Goal: Task Accomplishment & Management: Manage account settings

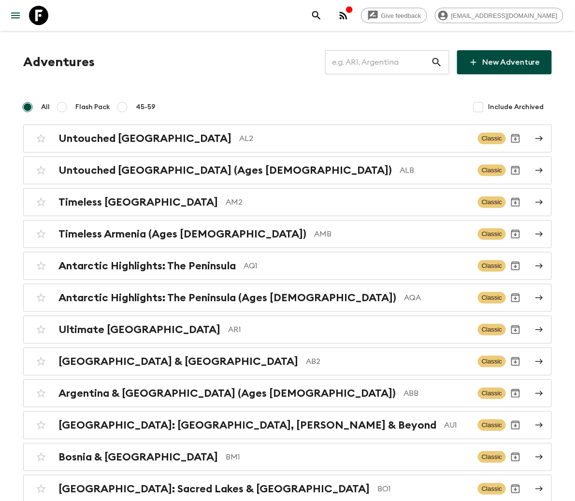
click at [385, 61] on input "text" at bounding box center [378, 62] width 106 height 27
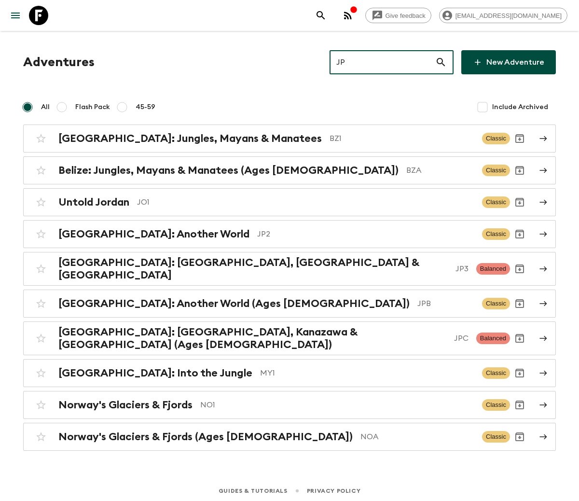
type input "JP2"
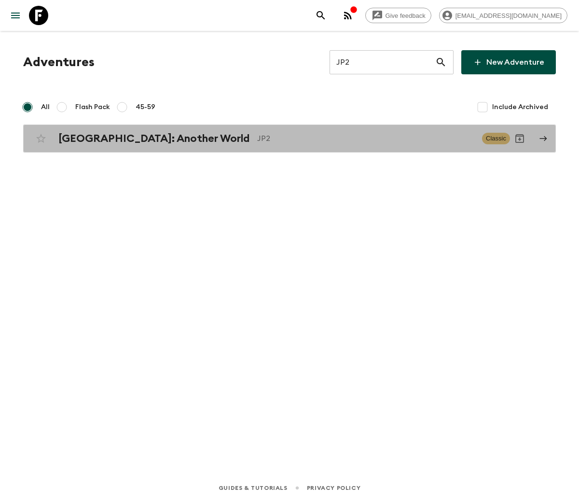
click at [113, 138] on h2 "[GEOGRAPHIC_DATA]: Another World" at bounding box center [153, 138] width 191 height 13
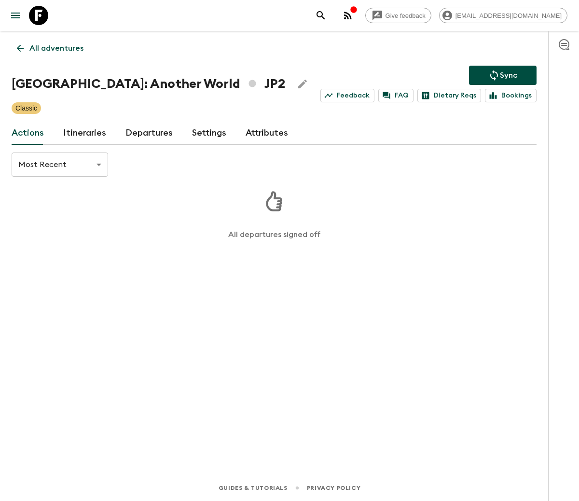
click at [145, 131] on link "Departures" at bounding box center [149, 133] width 47 height 23
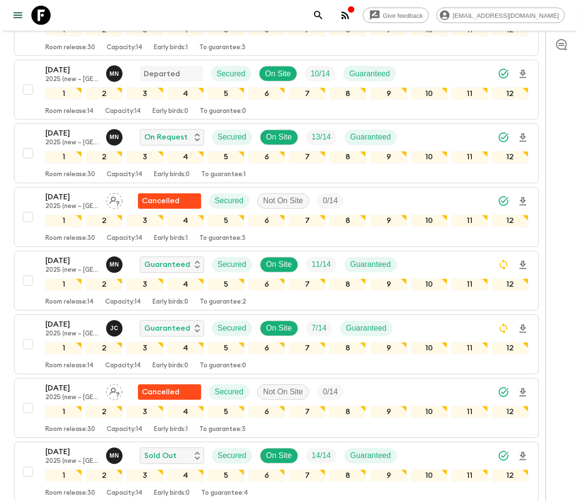
scroll to position [463, 0]
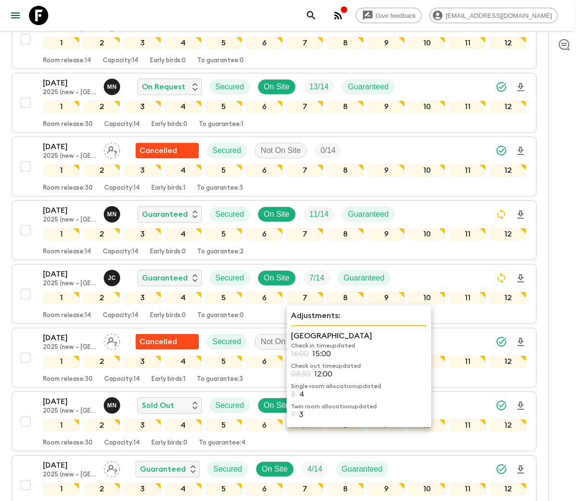
click at [66, 172] on div "1" at bounding box center [61, 170] width 37 height 13
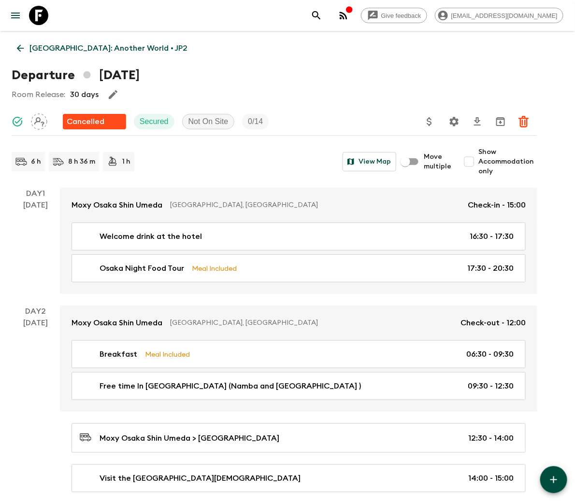
click at [78, 47] on p "Japan: Another World • JP2" at bounding box center [108, 48] width 158 height 12
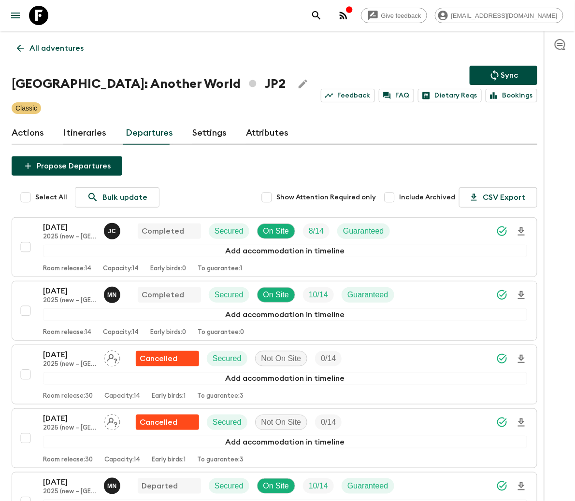
scroll to position [872, 0]
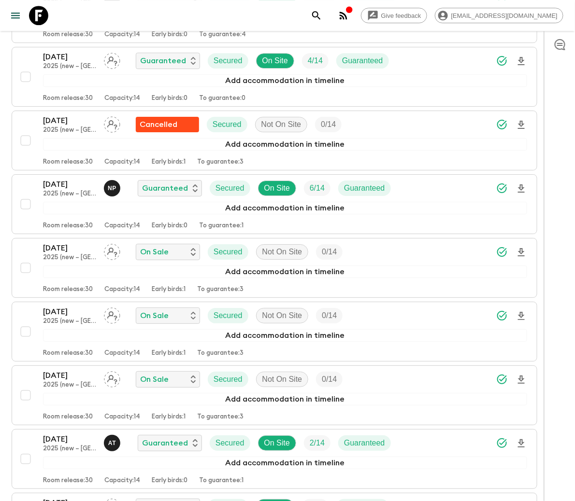
click at [25, 270] on input "checkbox" at bounding box center [25, 267] width 19 height 19
checkbox input "true"
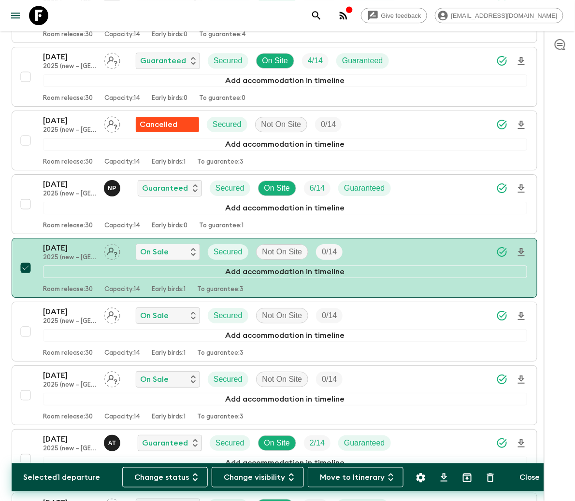
click at [169, 476] on button "Change status" at bounding box center [164, 477] width 85 height 20
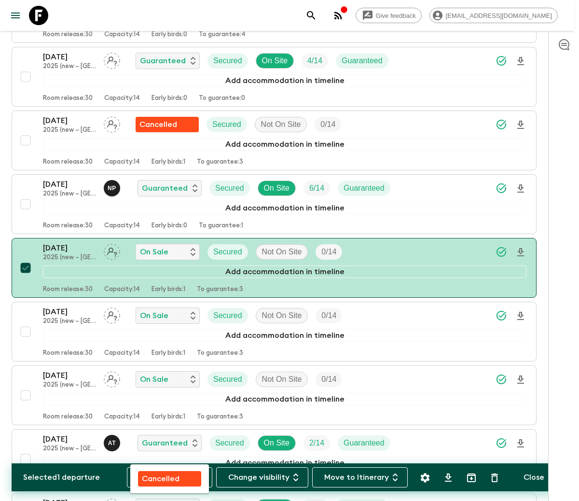
click at [170, 476] on p "Cancelled" at bounding box center [161, 479] width 38 height 12
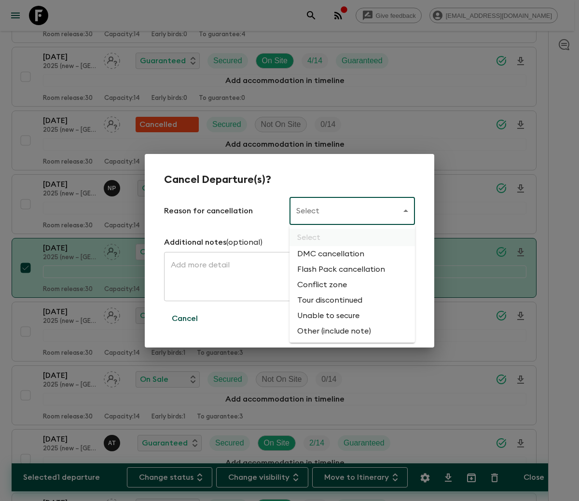
click at [339, 268] on li "Flash Pack cancellation" at bounding box center [353, 269] width 126 height 15
type input "FLASHPACK_CANCELLATION"
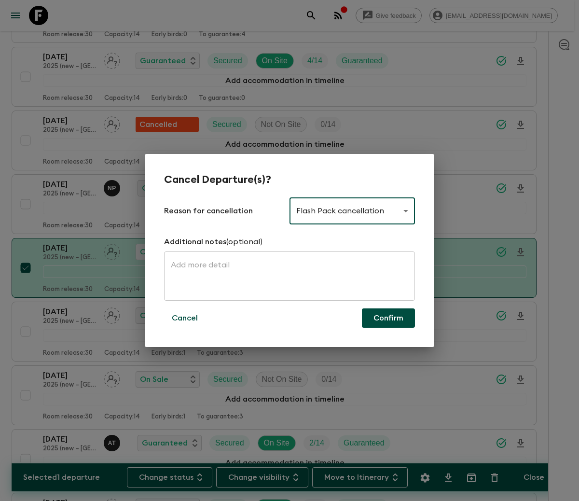
click at [388, 317] on button "Confirm" at bounding box center [388, 318] width 53 height 19
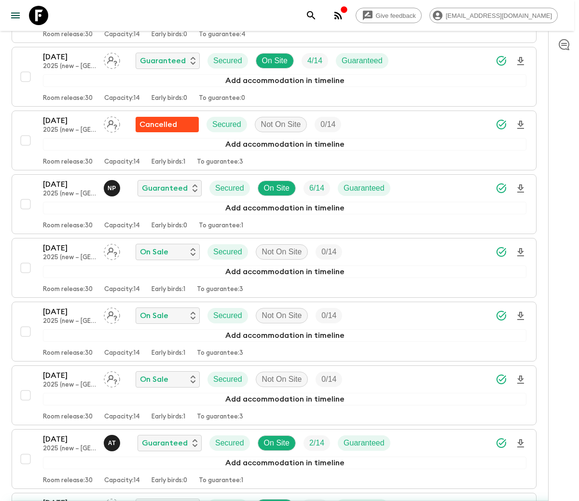
checkbox input "false"
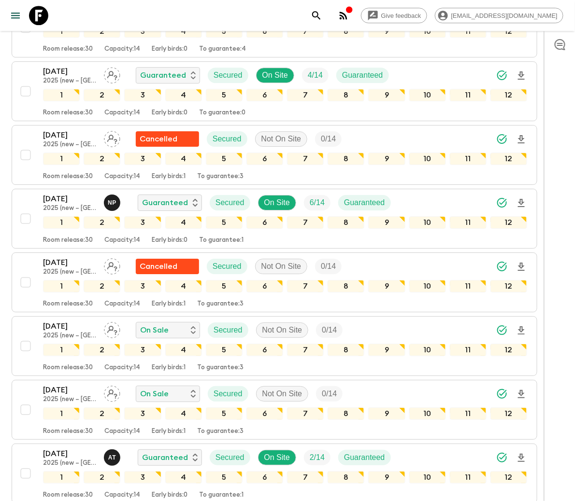
scroll to position [872, 0]
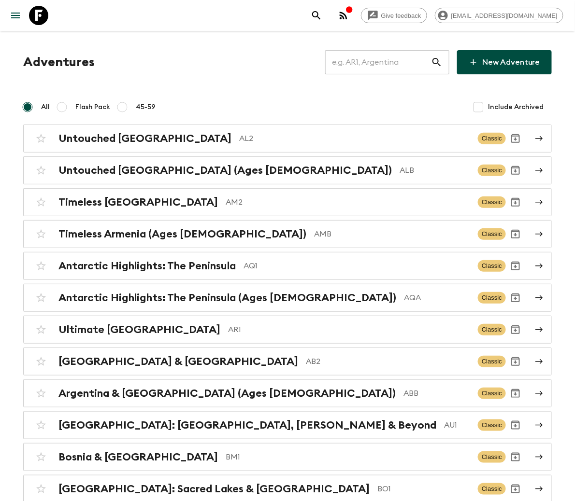
click at [381, 60] on input "text" at bounding box center [378, 62] width 106 height 27
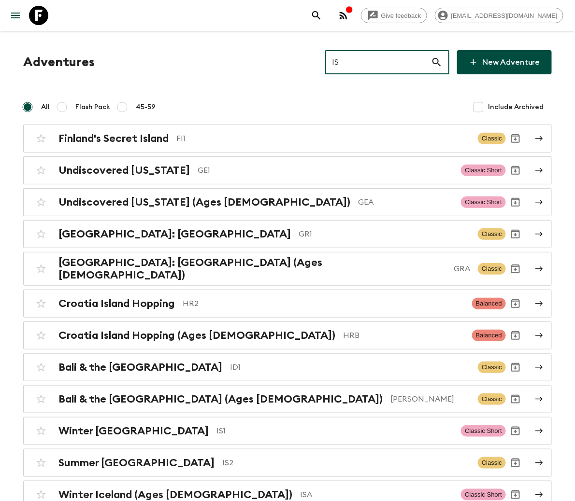
type input "ISA"
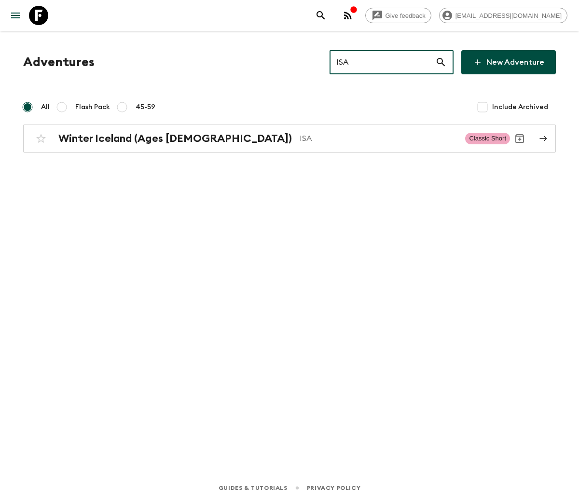
click at [127, 138] on h2 "Winter Iceland (Ages [DEMOGRAPHIC_DATA])" at bounding box center [175, 138] width 234 height 13
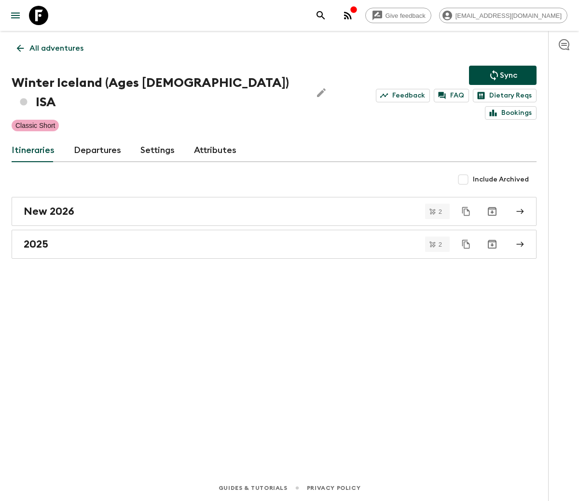
click at [95, 139] on link "Departures" at bounding box center [97, 150] width 47 height 23
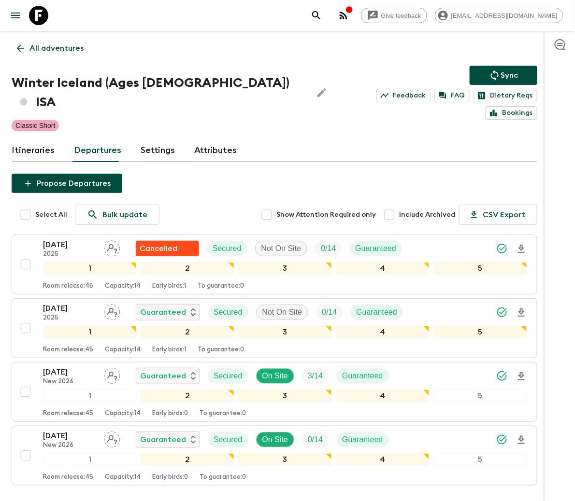
click at [25, 319] on input "checkbox" at bounding box center [25, 328] width 19 height 19
checkbox input "true"
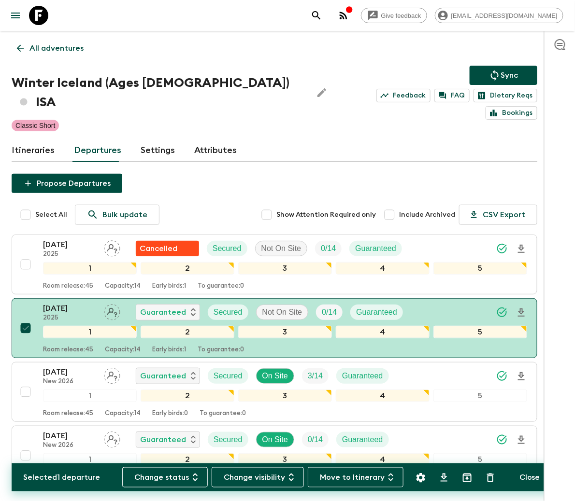
click at [169, 476] on button "Change status" at bounding box center [164, 477] width 85 height 20
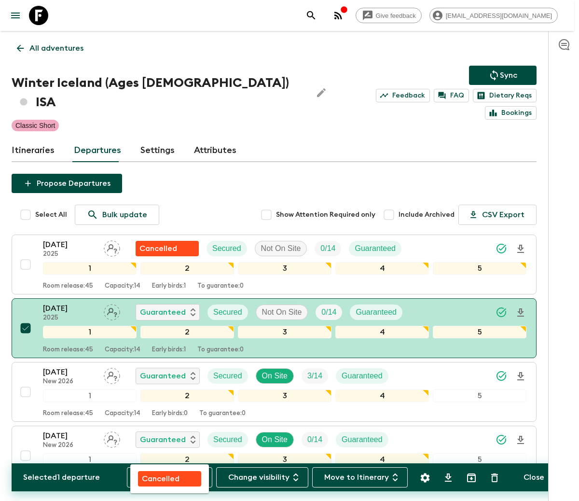
click at [170, 476] on p "Cancelled" at bounding box center [161, 479] width 38 height 12
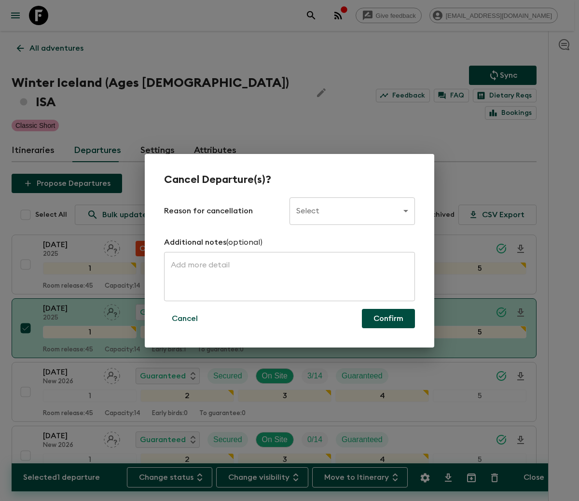
click at [352, 210] on body "Give feedback ellie.b@flashpack.com All adventures Winter Iceland (Ages 45-59) …" at bounding box center [289, 287] width 579 height 574
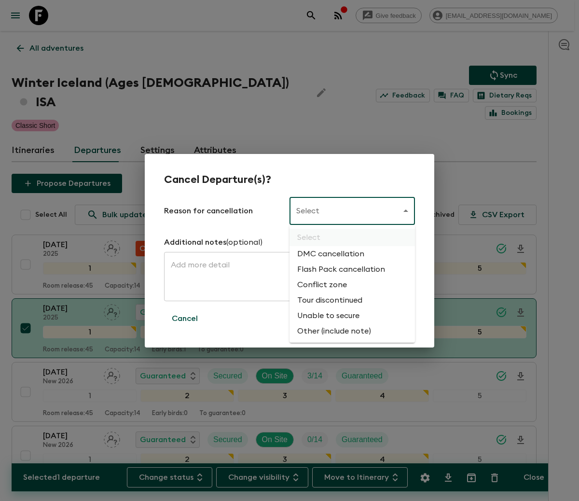
click at [339, 268] on li "Flash Pack cancellation" at bounding box center [353, 269] width 126 height 15
type input "FLASHPACK_CANCELLATION"
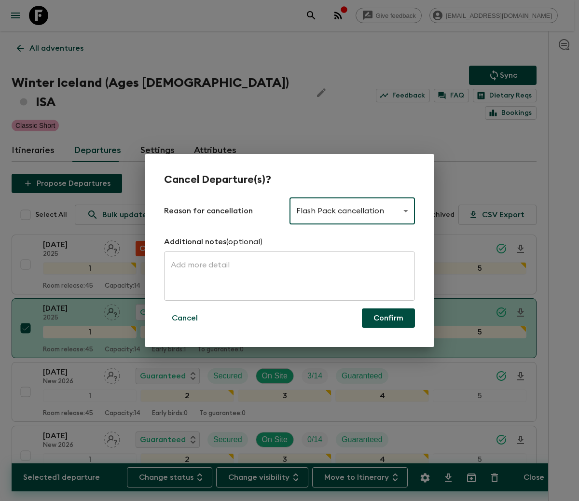
click at [388, 317] on button "Confirm" at bounding box center [388, 318] width 53 height 19
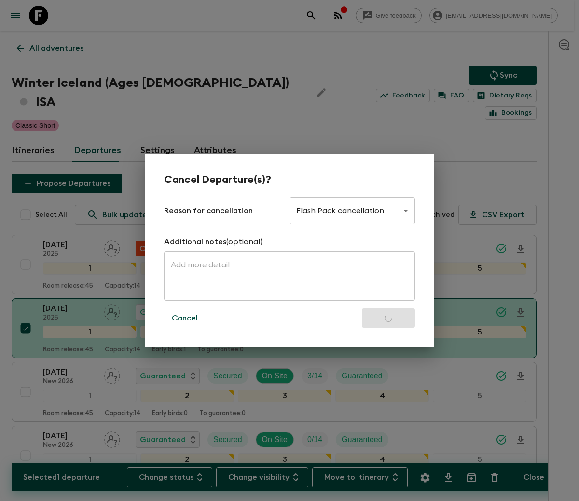
checkbox input "false"
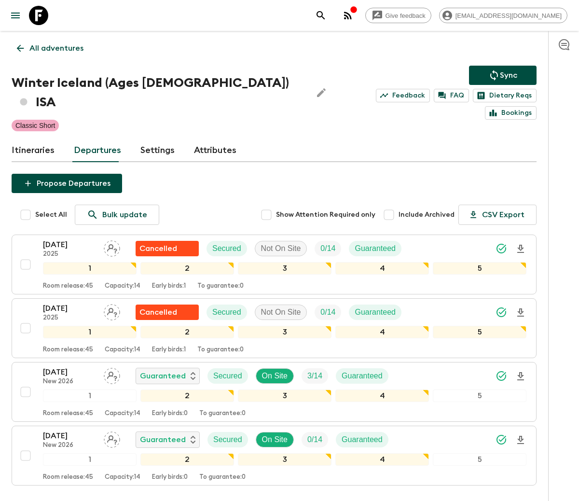
click at [131, 239] on div "30 Oct 2025 2025 Cancelled Secured Not On Site 0 / 14 Guaranteed" at bounding box center [226, 248] width 367 height 19
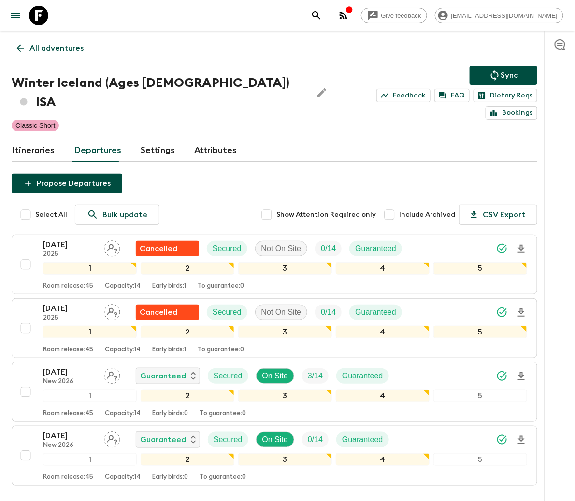
click at [56, 47] on p "All adventures" at bounding box center [56, 48] width 54 height 12
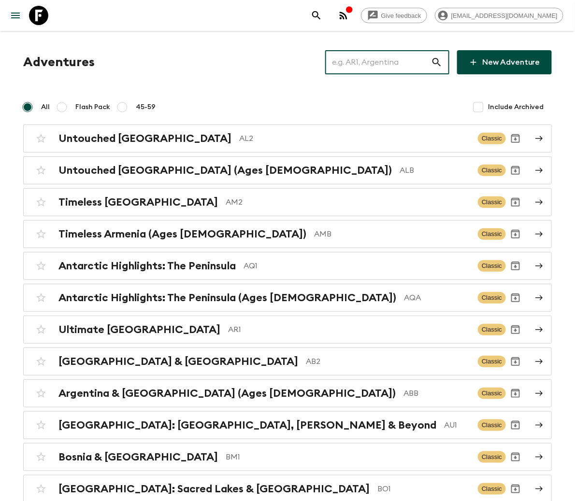
click at [392, 60] on input "text" at bounding box center [378, 62] width 106 height 27
type input "ZA1"
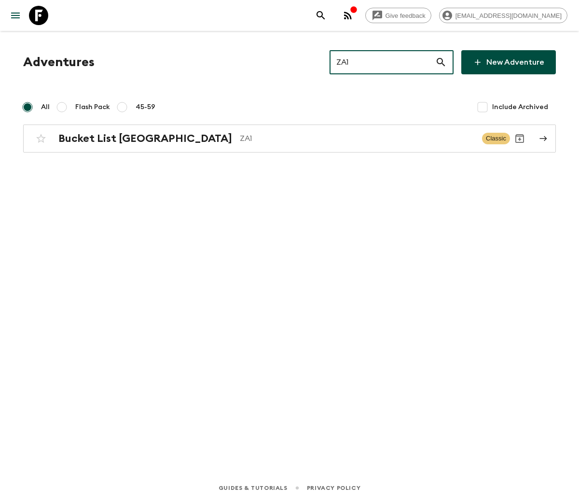
click at [119, 138] on h2 "Bucket List [GEOGRAPHIC_DATA]" at bounding box center [145, 138] width 174 height 13
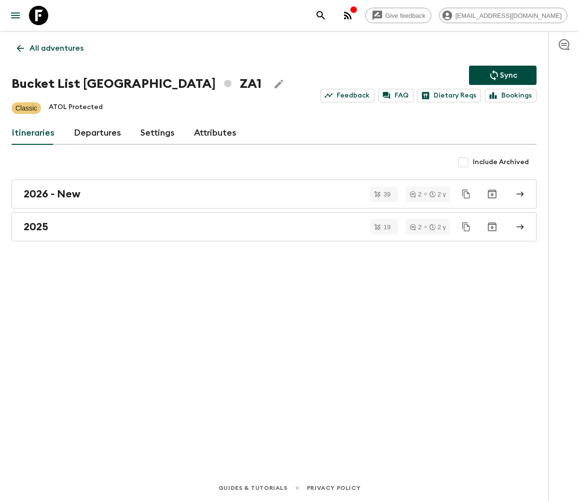
click at [95, 131] on link "Departures" at bounding box center [97, 133] width 47 height 23
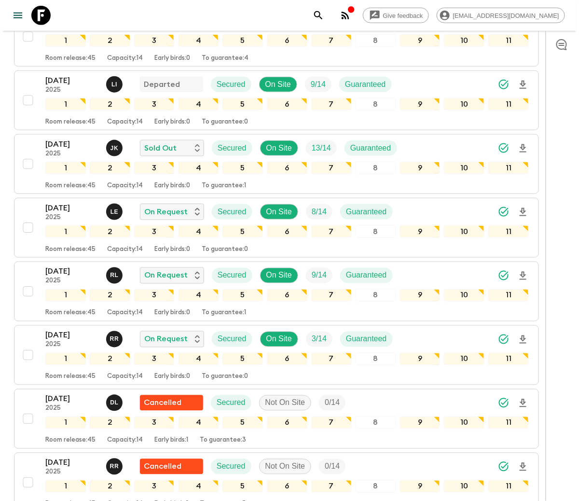
scroll to position [463, 0]
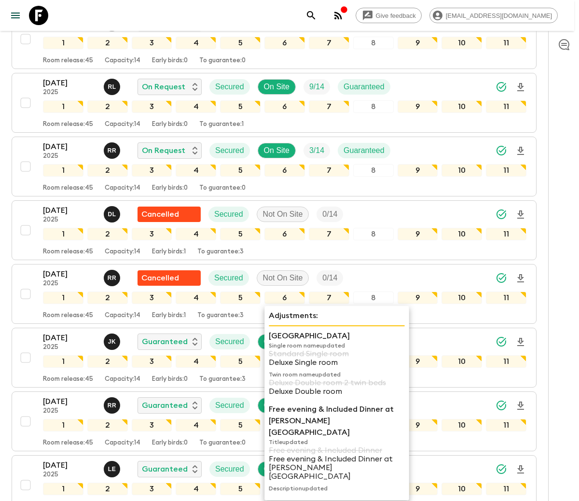
click at [38, 14] on icon at bounding box center [38, 15] width 19 height 19
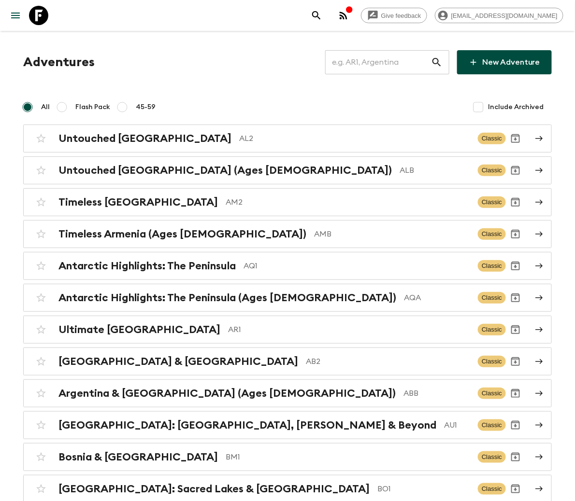
click at [392, 60] on input "text" at bounding box center [378, 62] width 106 height 27
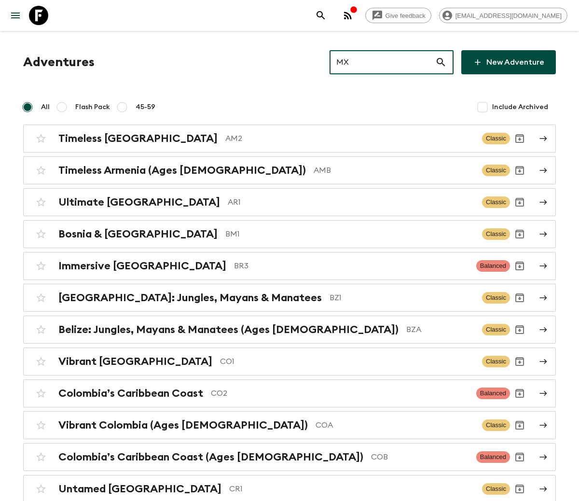
type input "MX3"
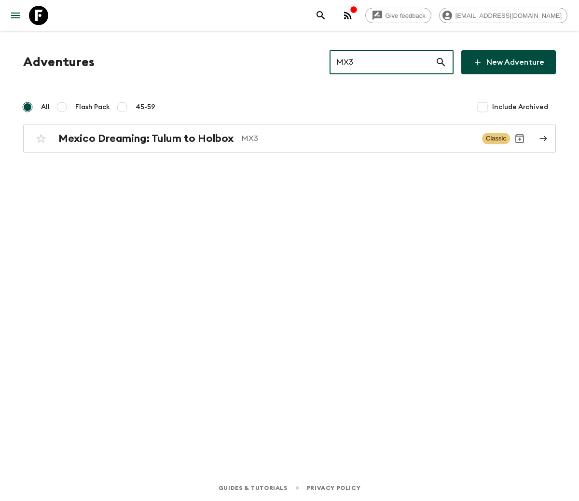
click at [145, 138] on h2 "Mexico Dreaming: Tulum to Holbox" at bounding box center [145, 138] width 175 height 13
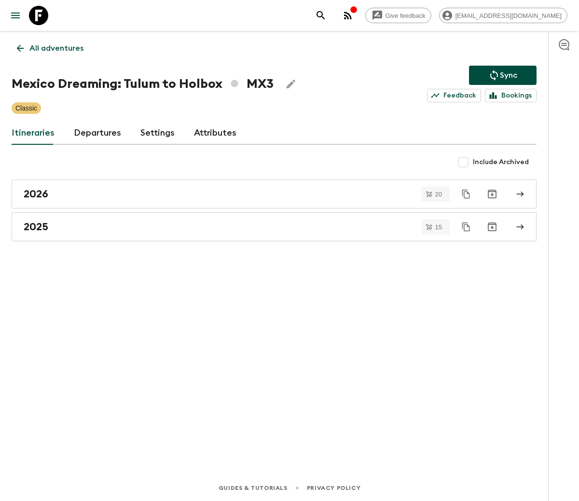
click at [95, 131] on link "Departures" at bounding box center [97, 133] width 47 height 23
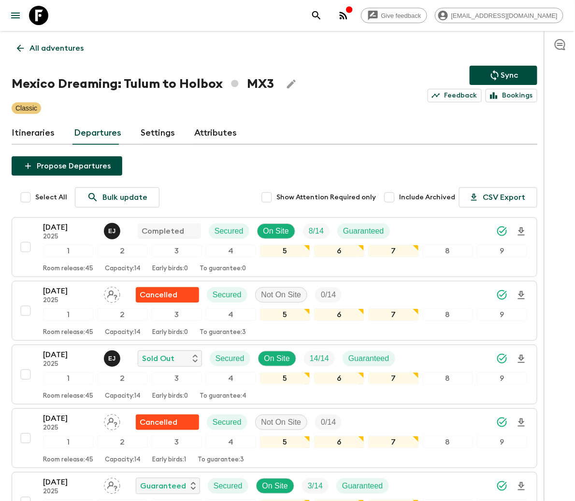
scroll to position [552, 0]
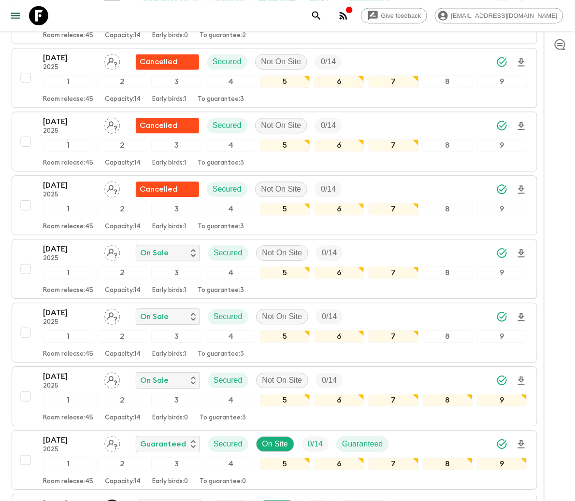
click at [25, 272] on input "checkbox" at bounding box center [25, 268] width 19 height 19
checkbox input "true"
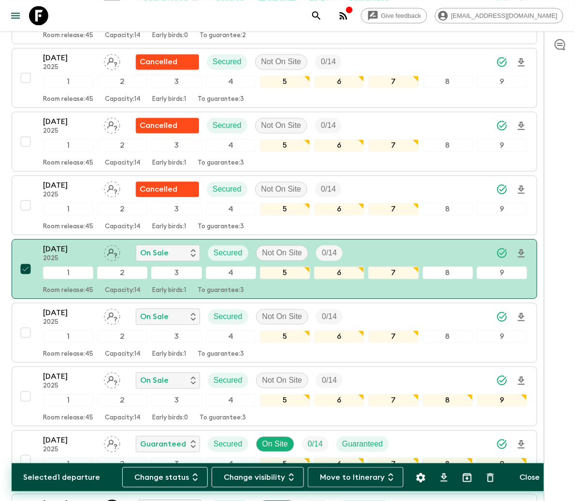
click at [169, 476] on button "Change status" at bounding box center [164, 477] width 85 height 20
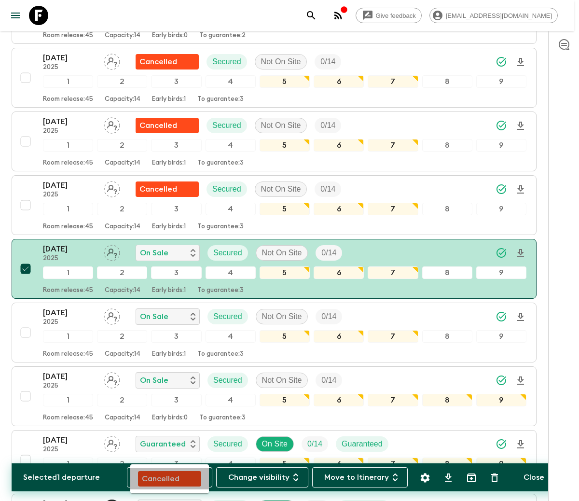
click at [170, 476] on p "Cancelled" at bounding box center [161, 479] width 38 height 12
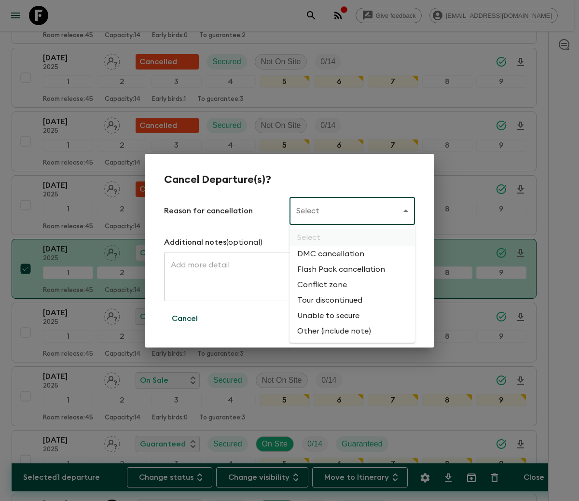
click at [339, 268] on li "Flash Pack cancellation" at bounding box center [353, 269] width 126 height 15
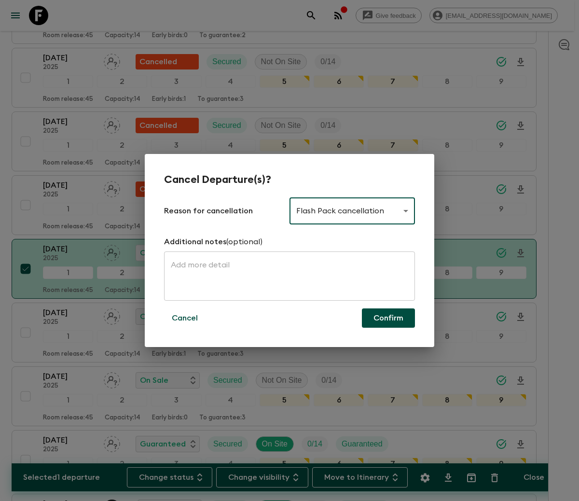
type input "FLASHPACK_CANCELLATION"
click at [388, 317] on button "Confirm" at bounding box center [388, 318] width 53 height 19
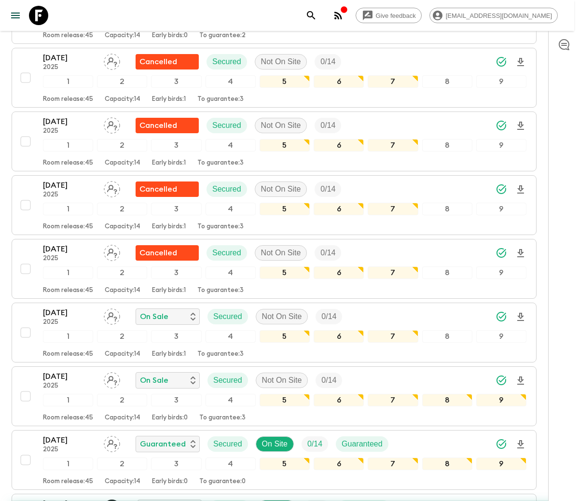
checkbox input "false"
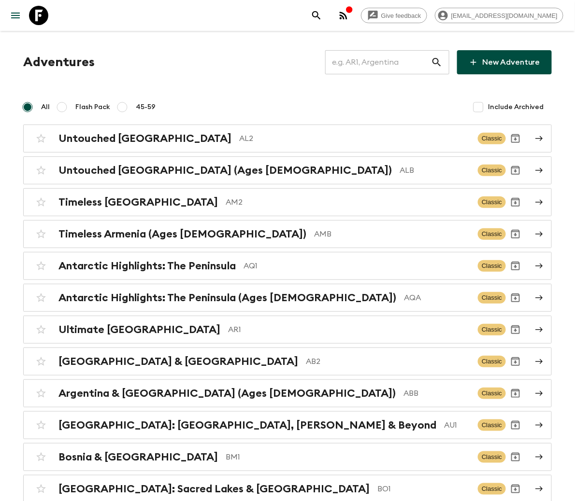
click at [392, 60] on input "text" at bounding box center [378, 62] width 106 height 27
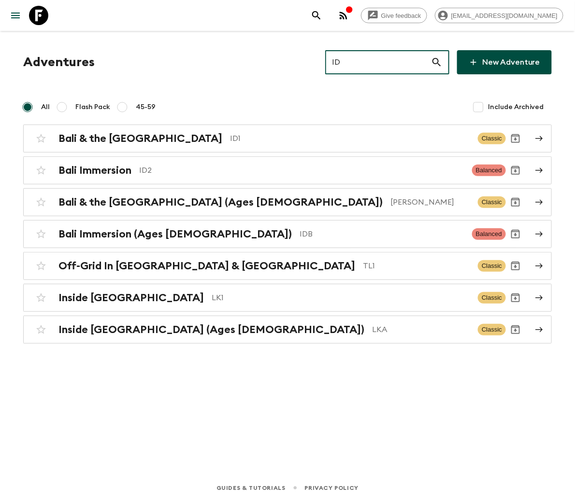
type input "ID2"
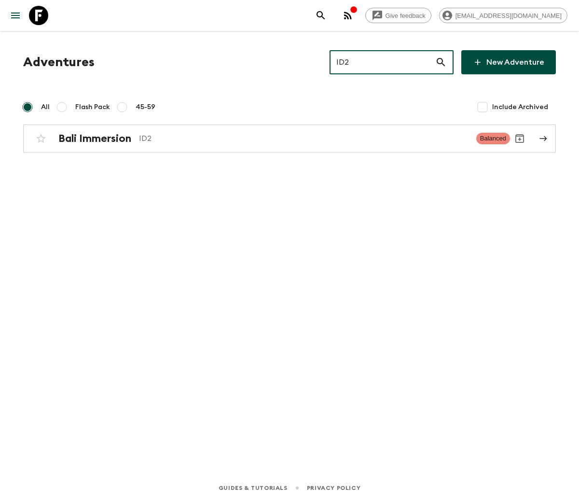
click at [95, 138] on h2 "Bali Immersion" at bounding box center [94, 138] width 73 height 13
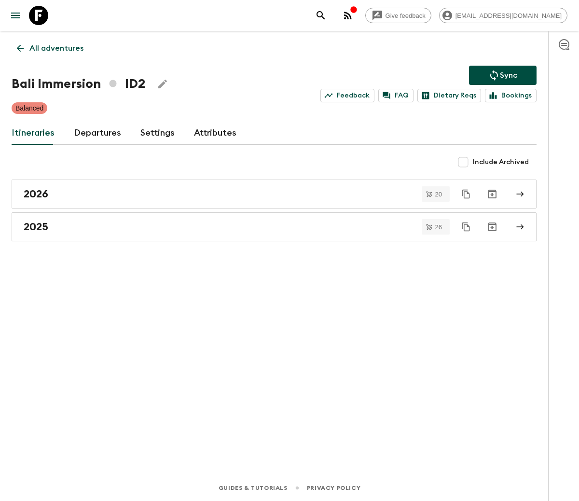
click at [95, 131] on link "Departures" at bounding box center [97, 133] width 47 height 23
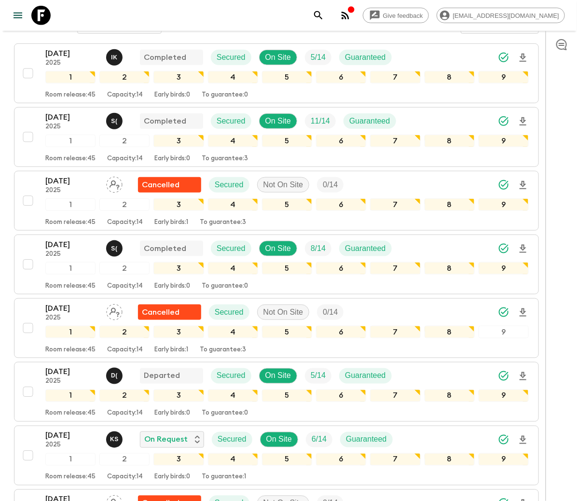
scroll to position [464, 0]
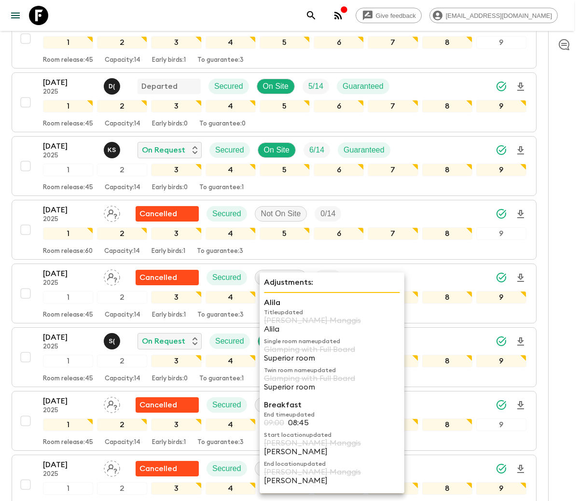
click at [131, 238] on div "2" at bounding box center [122, 233] width 50 height 13
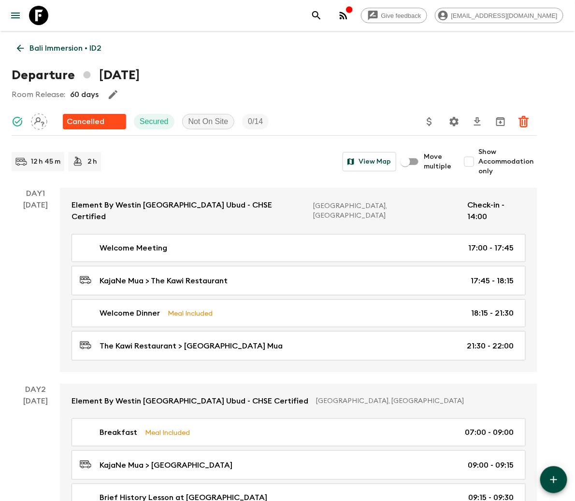
click at [20, 47] on icon at bounding box center [20, 48] width 11 height 11
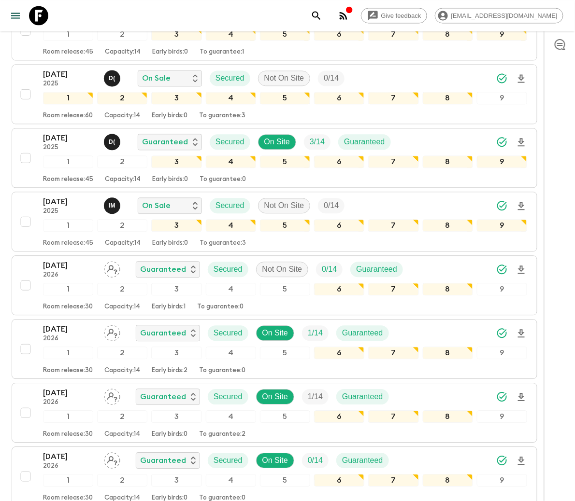
scroll to position [1583, 0]
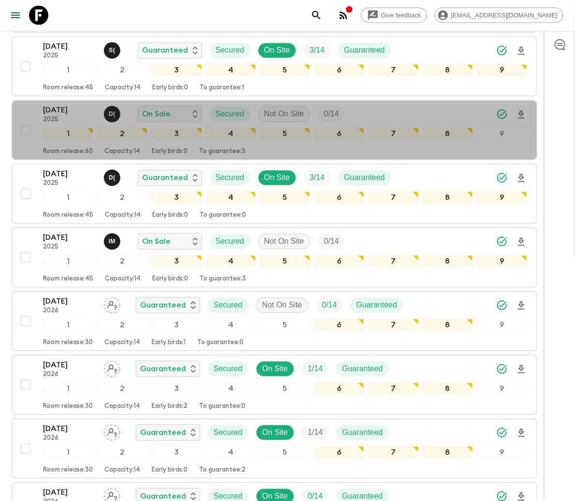
click at [25, 118] on div "26 Dec 2025 2025 D ( On Sale Secured Not On Site 0 / 14 1 2 3 4 5 6 7 8 9 Room …" at bounding box center [271, 130] width 511 height 51
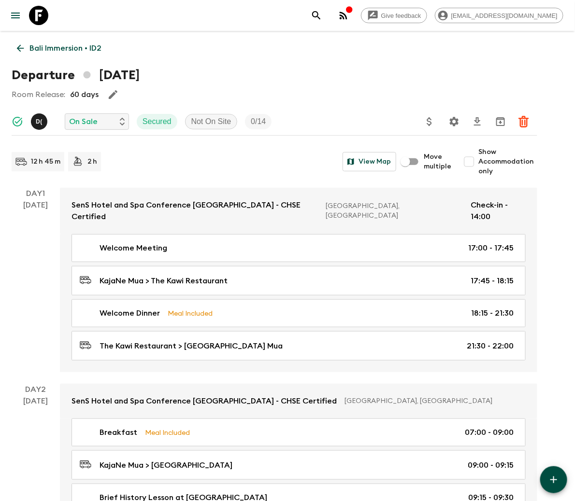
click at [20, 47] on icon at bounding box center [20, 48] width 11 height 11
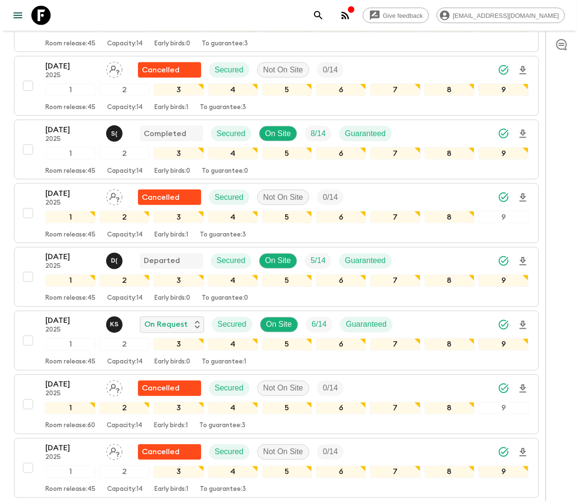
scroll to position [463, 0]
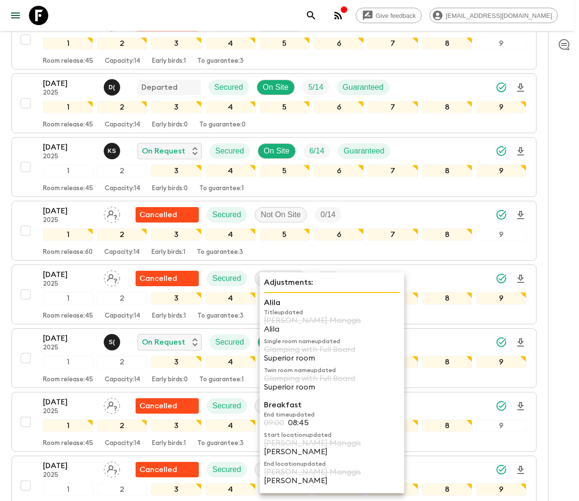
click at [131, 172] on div "2" at bounding box center [122, 171] width 50 height 13
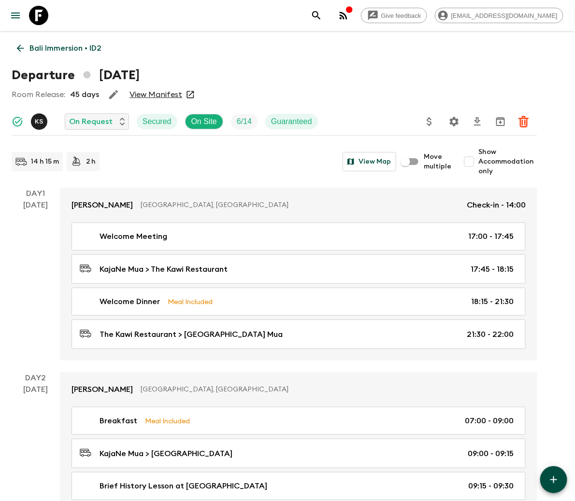
click at [38, 14] on icon at bounding box center [38, 15] width 19 height 19
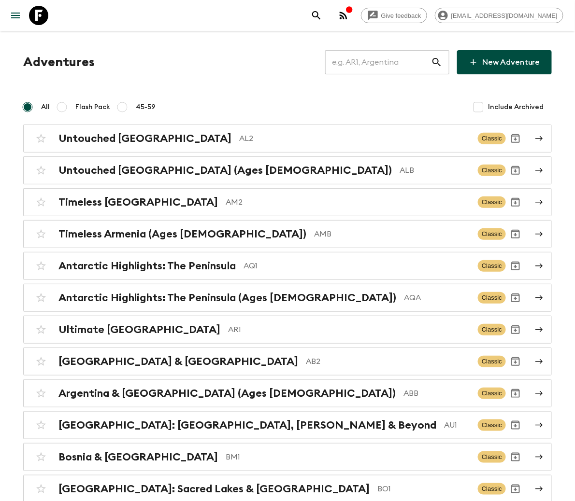
click at [392, 60] on input "text" at bounding box center [378, 62] width 106 height 27
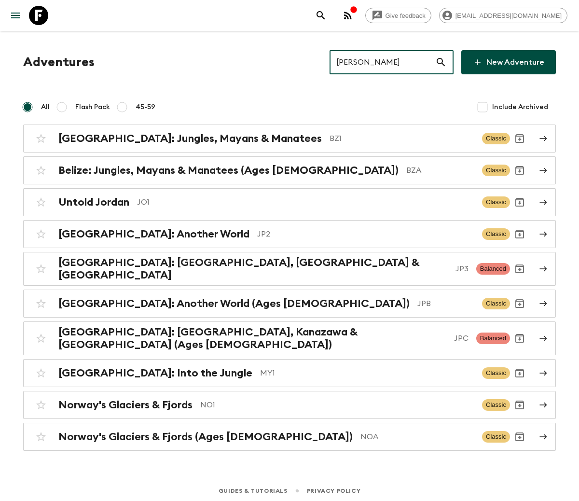
type input "JO1"
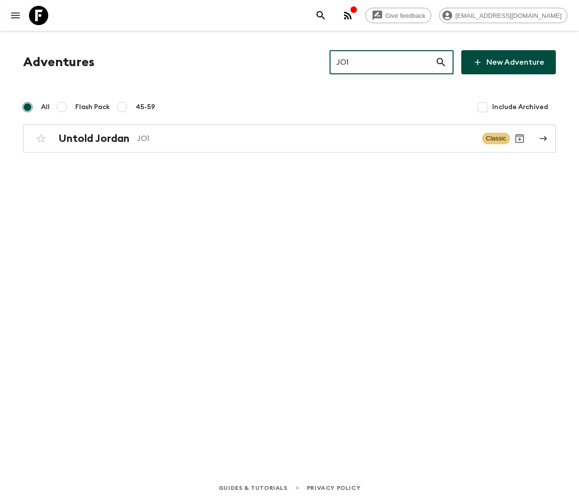
click at [93, 138] on h2 "Untold Jordan" at bounding box center [93, 138] width 71 height 13
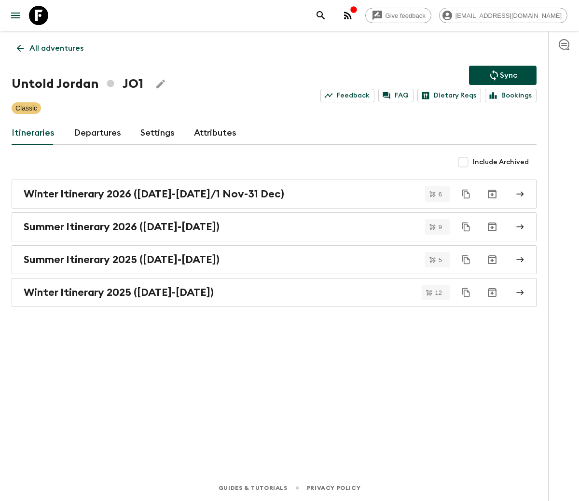
click at [95, 131] on link "Departures" at bounding box center [97, 133] width 47 height 23
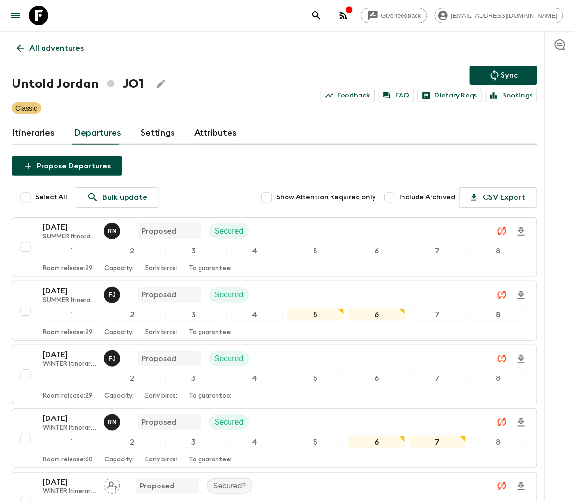
scroll to position [1575, 0]
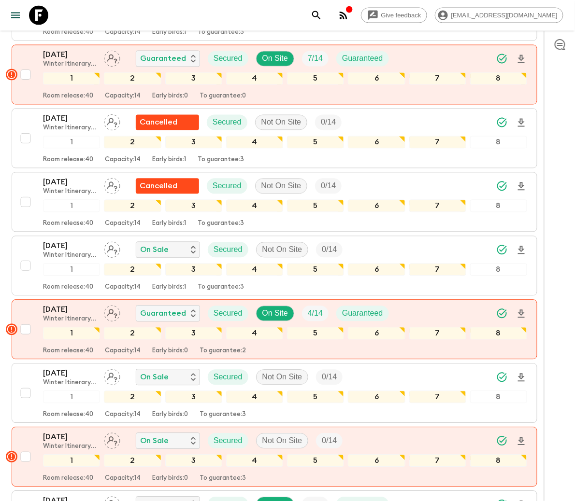
click at [25, 272] on input "checkbox" at bounding box center [25, 265] width 19 height 19
checkbox input "true"
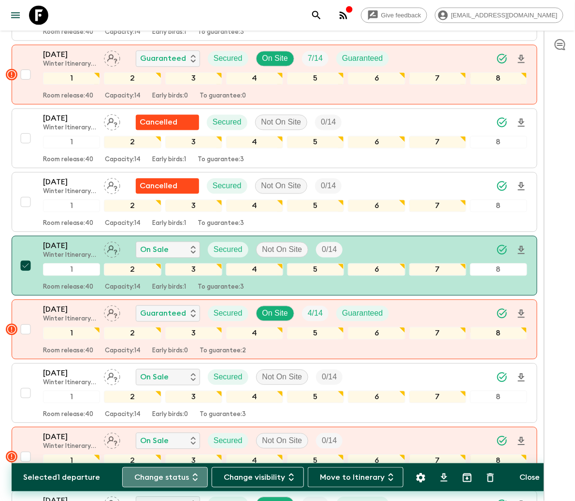
click at [169, 476] on button "Change status" at bounding box center [164, 477] width 85 height 20
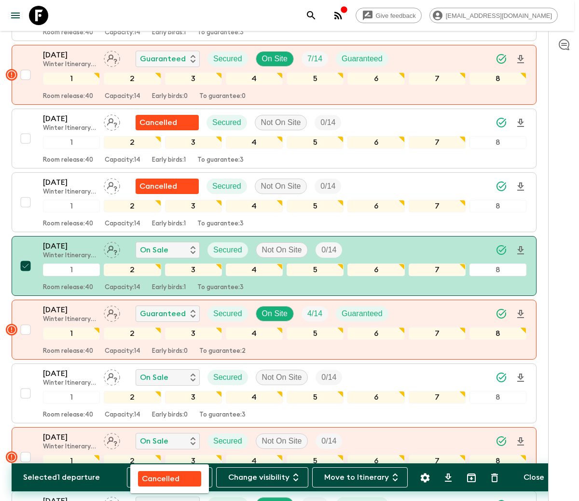
click at [170, 477] on p "Cancelled" at bounding box center [161, 479] width 38 height 12
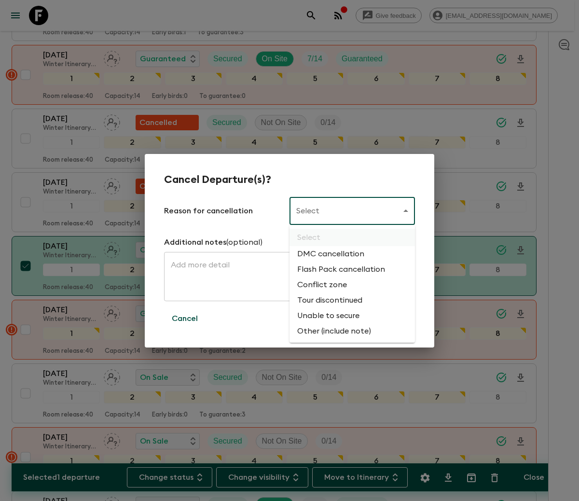
click at [339, 268] on li "Flash Pack cancellation" at bounding box center [353, 269] width 126 height 15
type input "FLASHPACK_CANCELLATION"
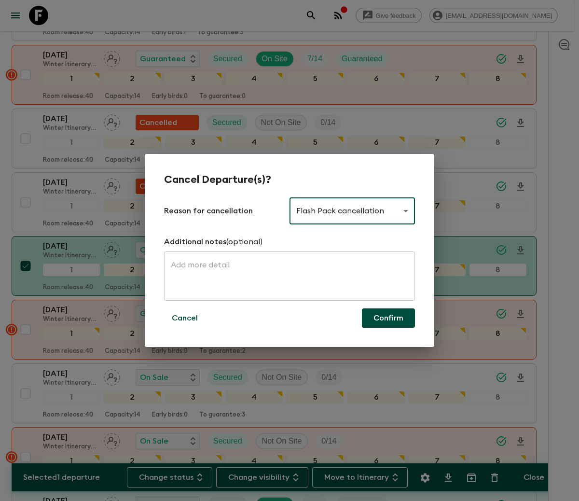
click at [388, 317] on button "Confirm" at bounding box center [388, 318] width 53 height 19
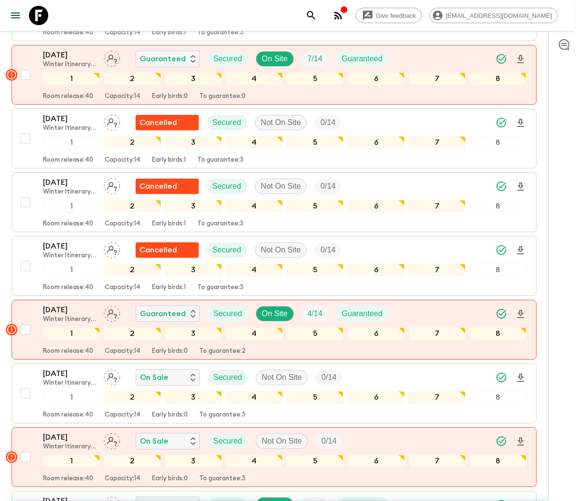
checkbox input "false"
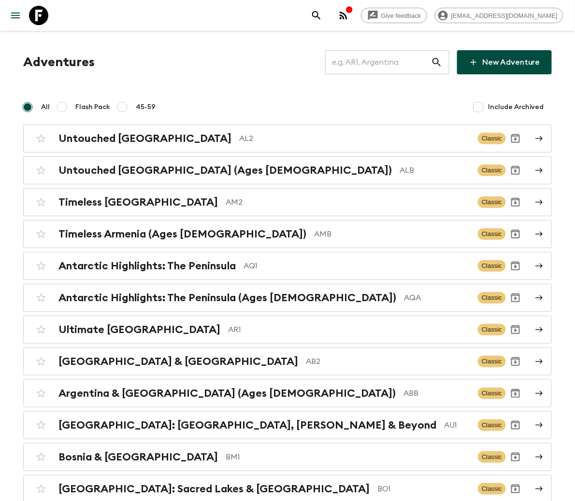
click at [381, 61] on input "text" at bounding box center [378, 62] width 106 height 27
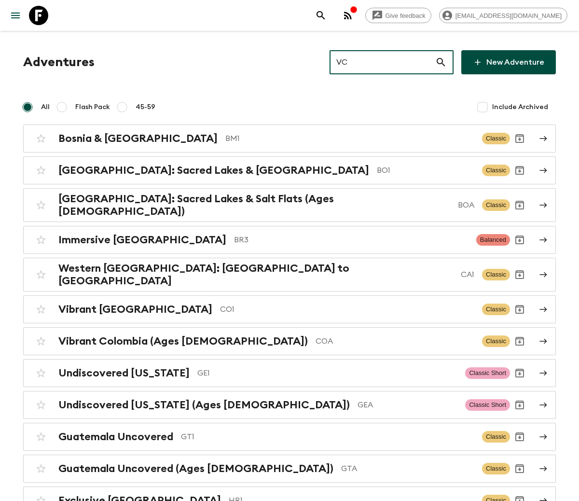
type input "VC1"
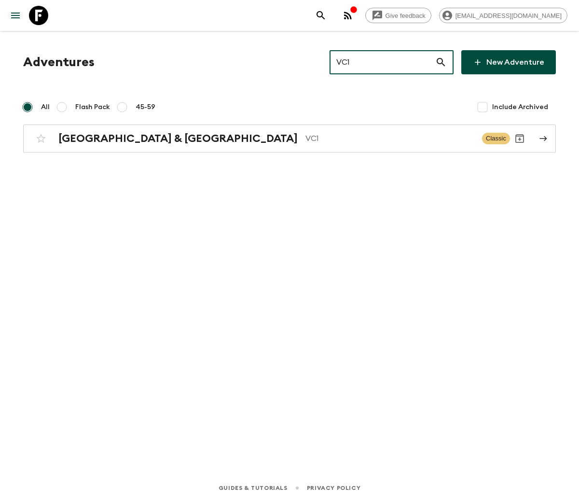
click at [113, 138] on h2 "[GEOGRAPHIC_DATA] & [GEOGRAPHIC_DATA]" at bounding box center [178, 138] width 240 height 13
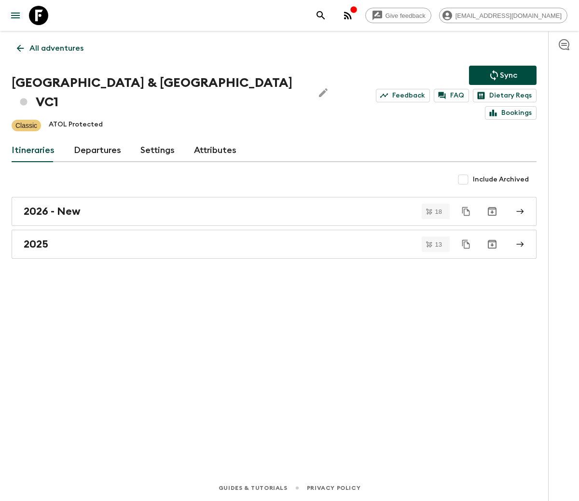
click at [95, 139] on link "Departures" at bounding box center [97, 150] width 47 height 23
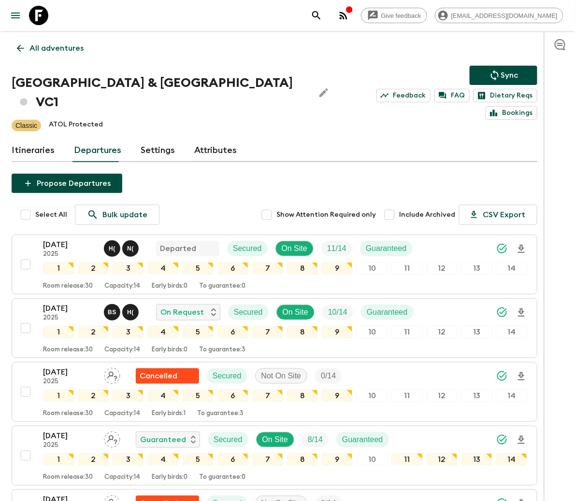
scroll to position [360, 0]
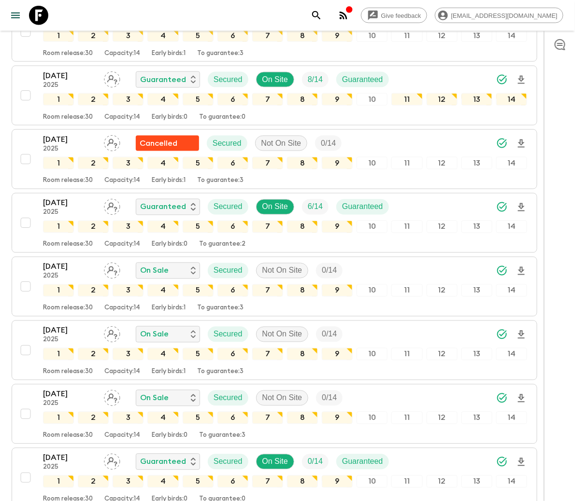
click at [25, 277] on input "checkbox" at bounding box center [25, 286] width 19 height 19
checkbox input "true"
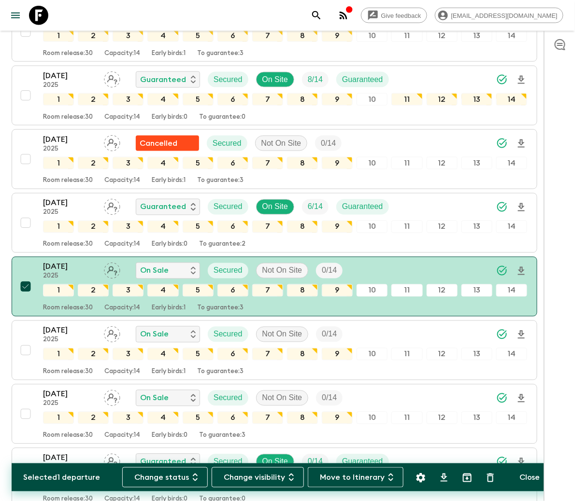
click at [169, 477] on button "Change status" at bounding box center [164, 477] width 85 height 20
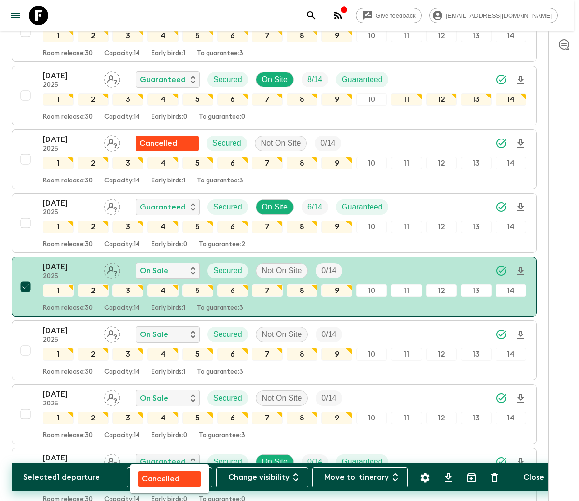
click at [170, 477] on p "Cancelled" at bounding box center [161, 479] width 38 height 12
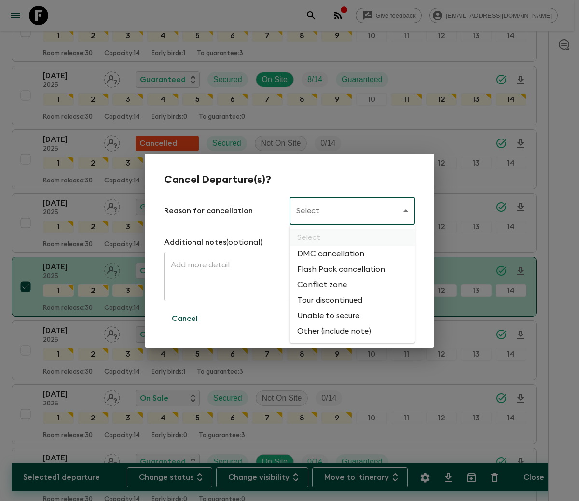
click at [339, 268] on li "Flash Pack cancellation" at bounding box center [353, 269] width 126 height 15
type input "FLASHPACK_CANCELLATION"
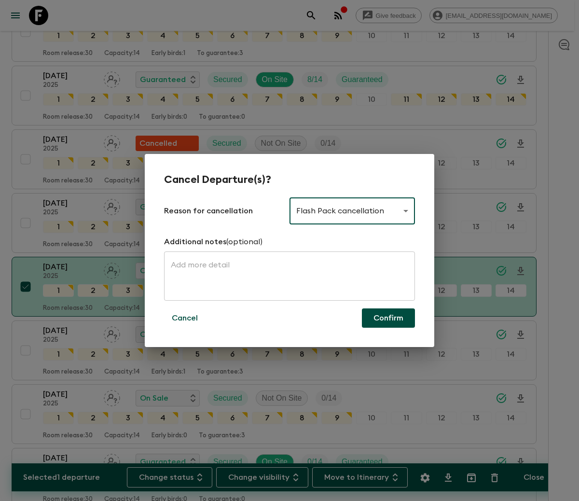
click at [388, 317] on button "Confirm" at bounding box center [388, 318] width 53 height 19
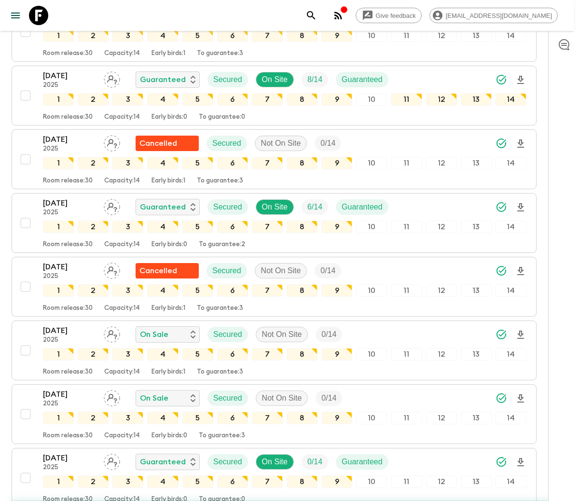
checkbox input "false"
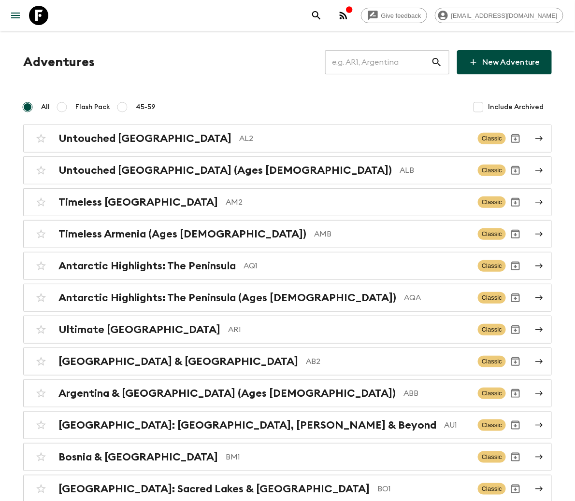
click at [380, 60] on input "text" at bounding box center [378, 62] width 106 height 27
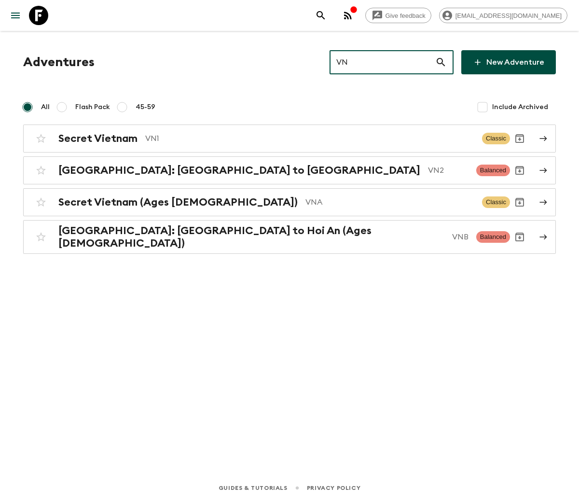
type input "VN1"
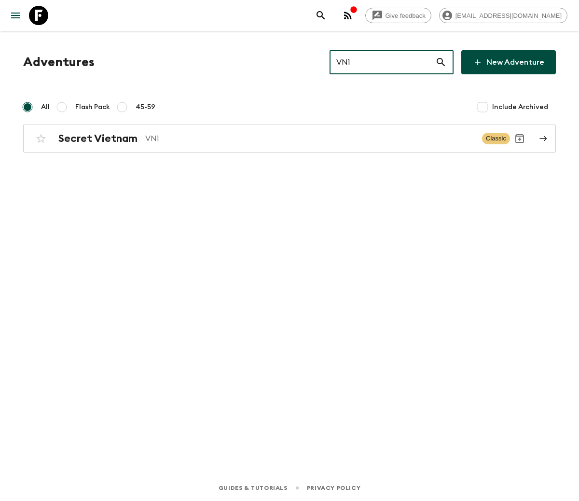
click at [98, 138] on h2 "Secret Vietnam" at bounding box center [97, 138] width 79 height 13
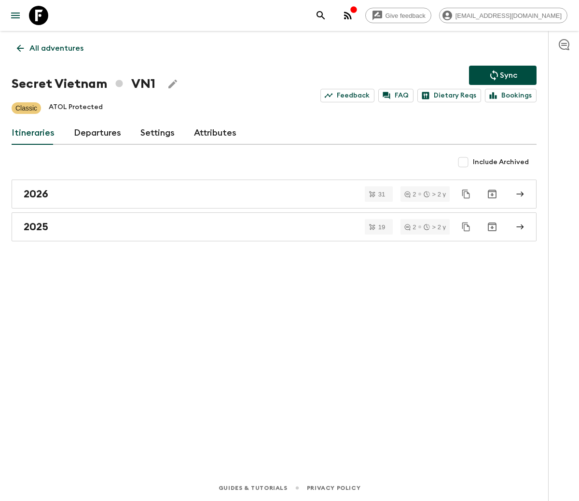
click at [95, 131] on link "Departures" at bounding box center [97, 133] width 47 height 23
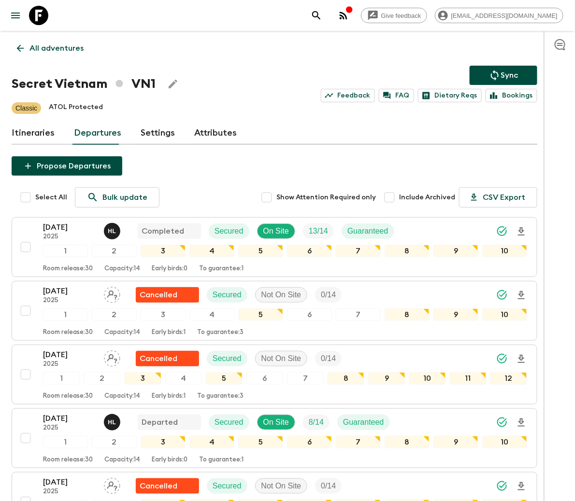
scroll to position [807, 0]
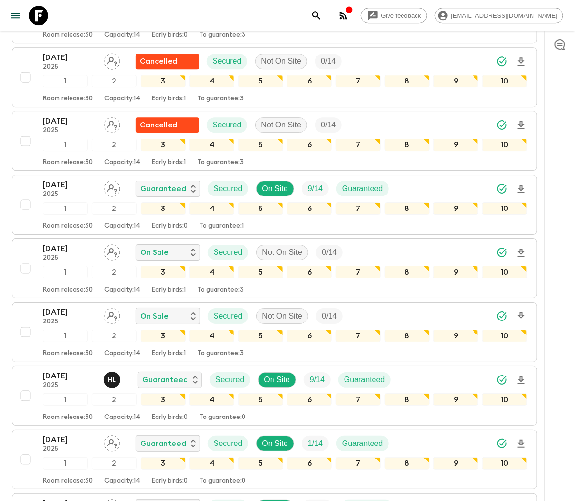
click at [25, 272] on input "checkbox" at bounding box center [25, 268] width 19 height 19
checkbox input "true"
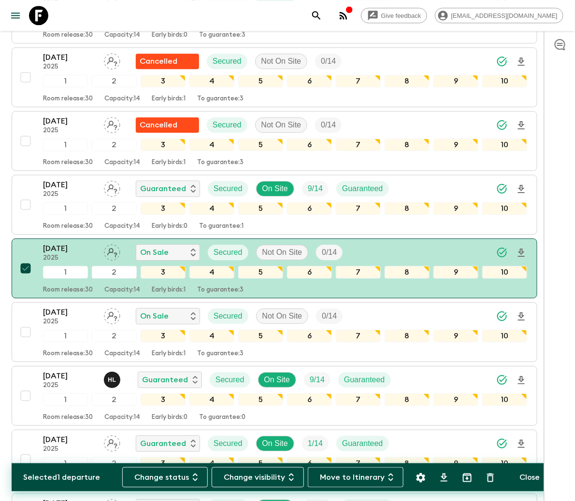
click at [169, 476] on button "Change status" at bounding box center [164, 477] width 85 height 20
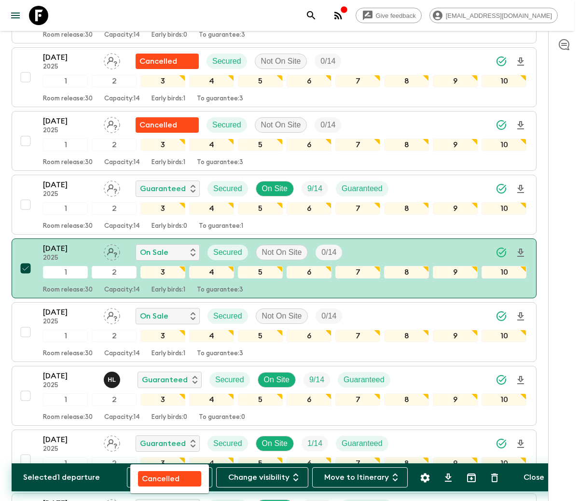
click at [170, 476] on p "Cancelled" at bounding box center [161, 479] width 38 height 12
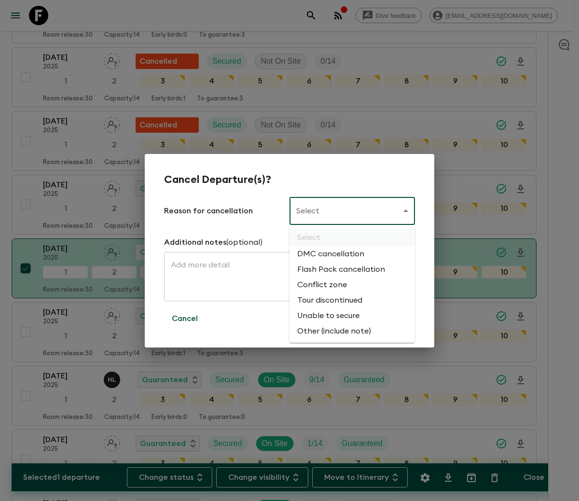
click at [339, 268] on li "Flash Pack cancellation" at bounding box center [353, 269] width 126 height 15
type input "FLASHPACK_CANCELLATION"
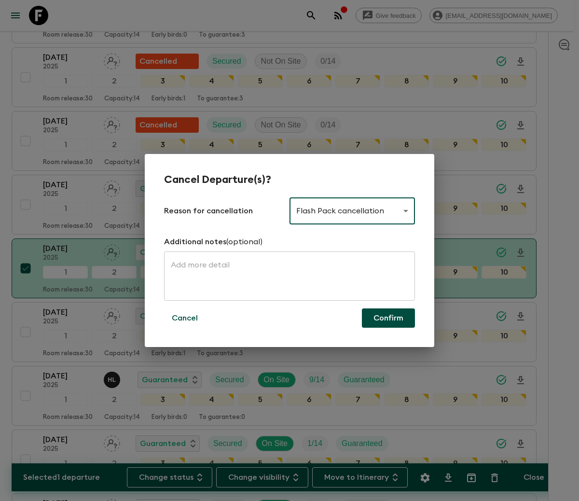
click at [388, 317] on button "Confirm" at bounding box center [388, 318] width 53 height 19
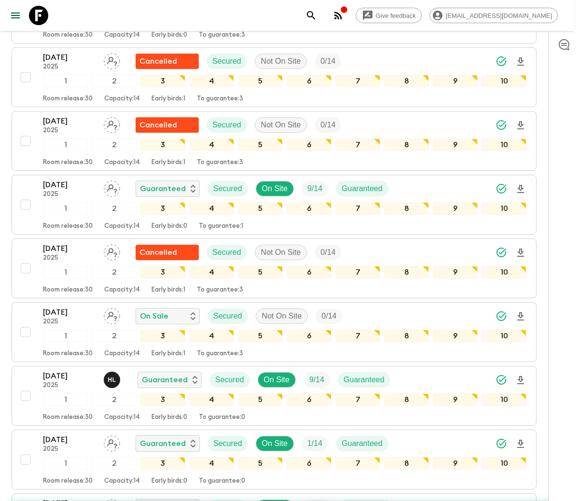
checkbox input "false"
